Goal: Information Seeking & Learning: Learn about a topic

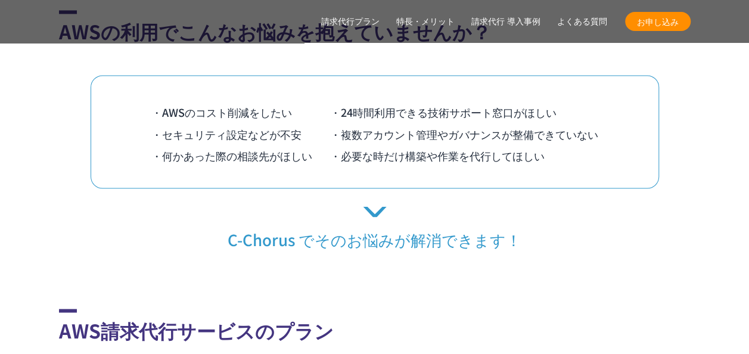
scroll to position [1013, 0]
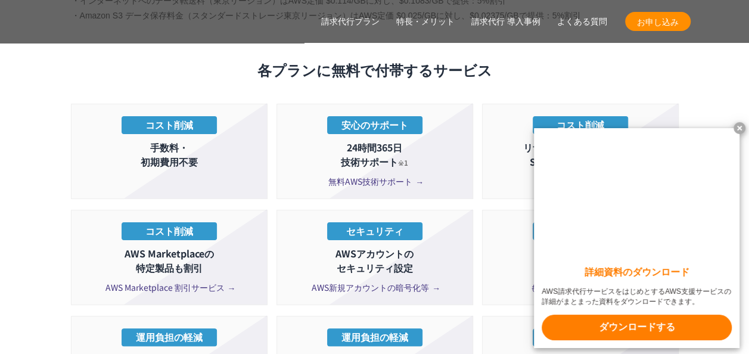
scroll to position [2265, 0]
